Goal: Register for event/course

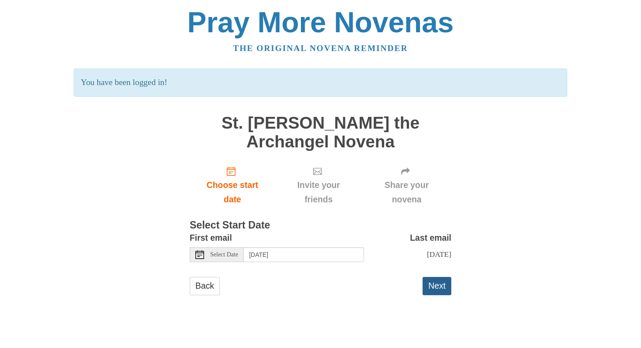
click at [436, 285] on button "Next" at bounding box center [436, 286] width 29 height 18
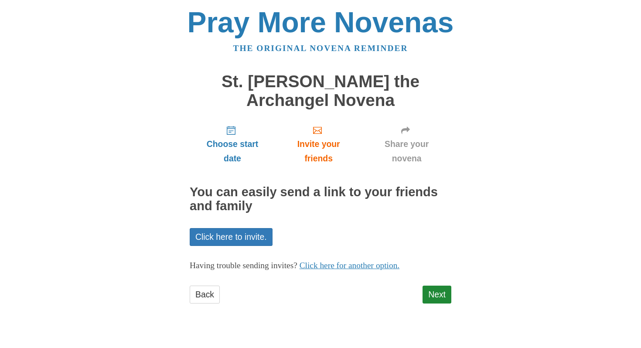
click at [436, 285] on div "Choose start date Invite your friends Share your novena You can easily send a l…" at bounding box center [320, 215] width 261 height 194
click at [438, 298] on link "Next" at bounding box center [436, 294] width 29 height 18
